Goal: Find specific page/section: Find specific page/section

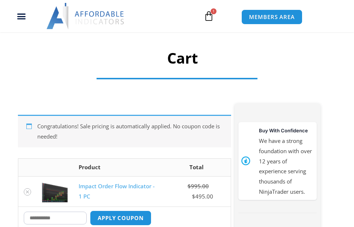
scroll to position [57, 0]
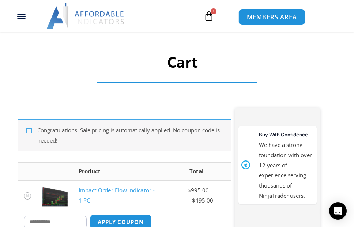
click at [257, 20] on span "MEMBERS AREA" at bounding box center [272, 17] width 50 height 6
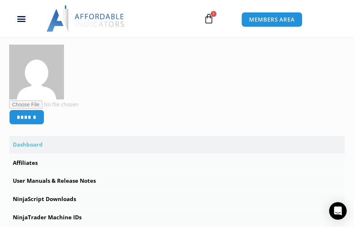
scroll to position [170, 0]
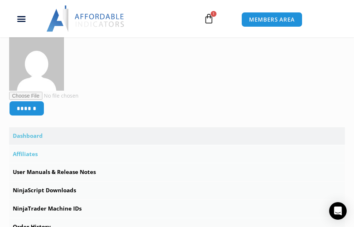
click at [32, 154] on link "Affiliates" at bounding box center [177, 155] width 336 height 18
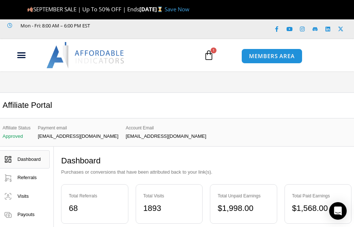
scroll to position [24, 0]
